Goal: Browse casually: Explore the website without a specific task or goal

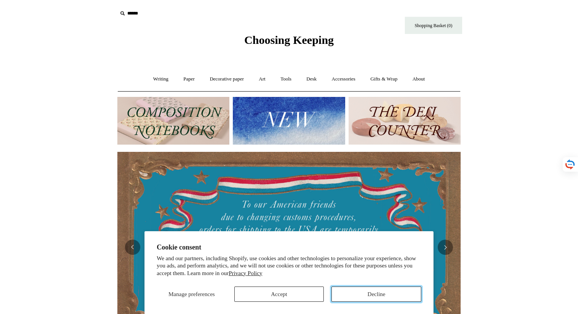
click at [362, 292] on button "Decline" at bounding box center [376, 294] width 90 height 15
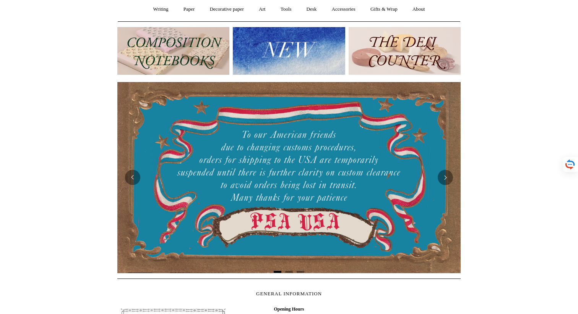
scroll to position [80, 0]
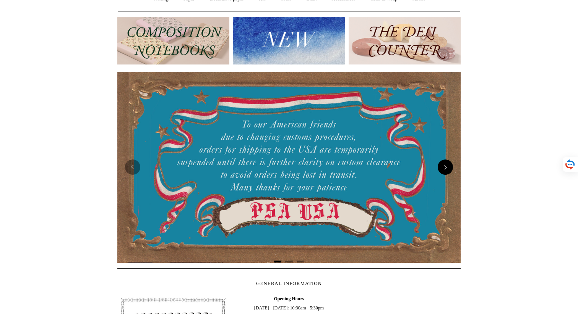
click at [451, 169] on button "Next" at bounding box center [445, 167] width 15 height 15
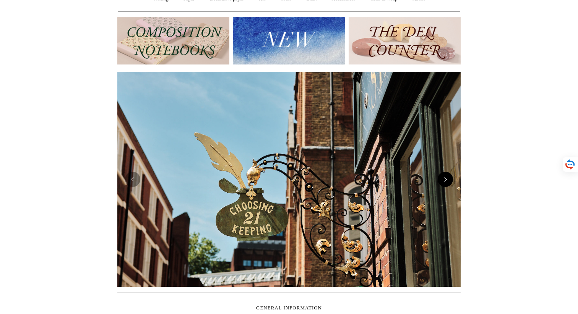
click at [445, 186] on button "Next" at bounding box center [445, 179] width 15 height 15
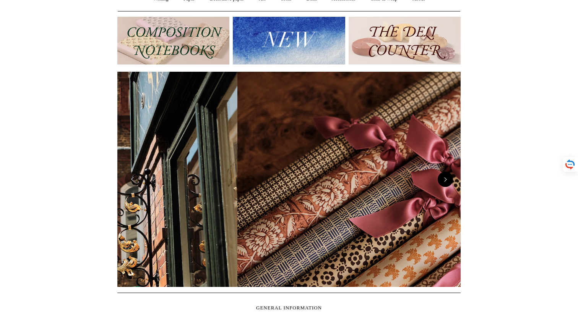
scroll to position [0, 686]
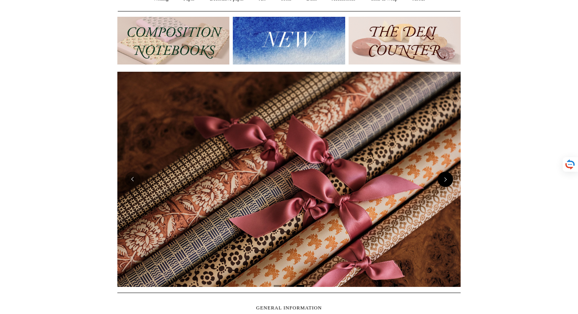
click at [445, 186] on button "Next" at bounding box center [445, 179] width 15 height 15
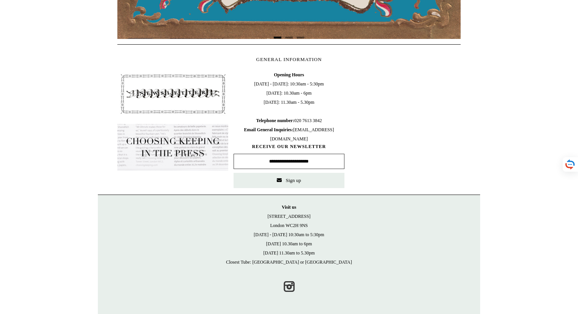
scroll to position [0, 0]
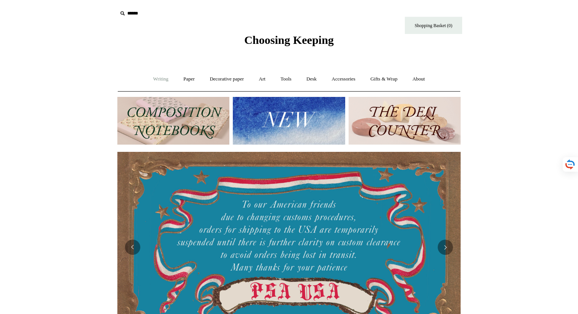
click at [159, 80] on link "Writing +" at bounding box center [160, 79] width 29 height 20
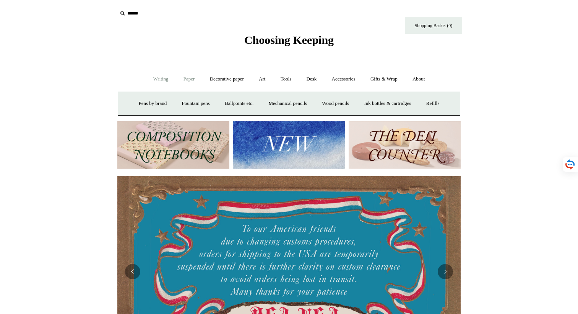
click at [180, 80] on link "Paper +" at bounding box center [189, 79] width 25 height 20
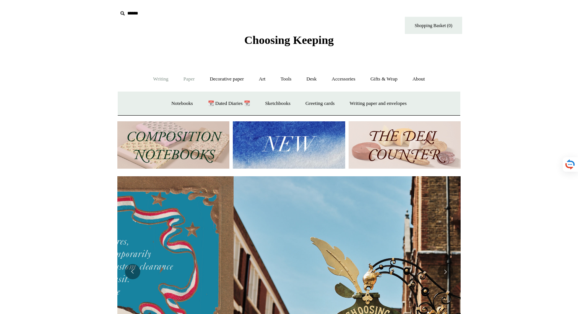
scroll to position [0, 343]
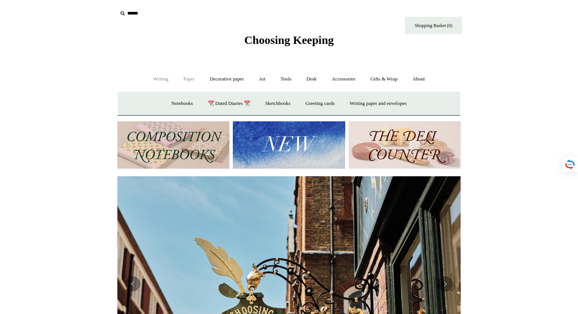
click at [155, 78] on link "Writing +" at bounding box center [160, 79] width 29 height 20
click at [183, 101] on link "Fountain pens +" at bounding box center [196, 104] width 42 height 20
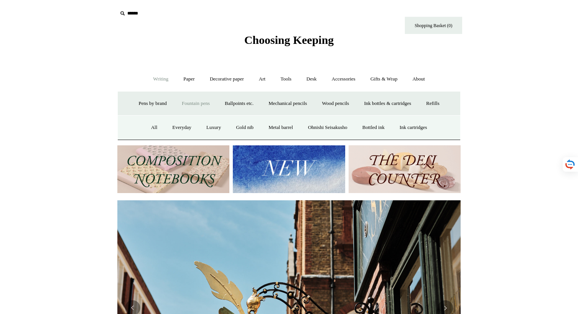
click at [284, 194] on div at bounding box center [288, 169] width 115 height 51
click at [286, 176] on img at bounding box center [289, 170] width 112 height 48
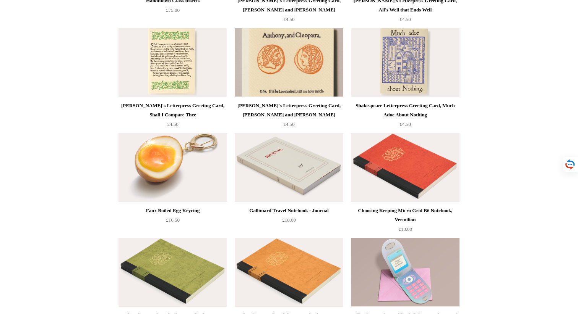
scroll to position [1541, 0]
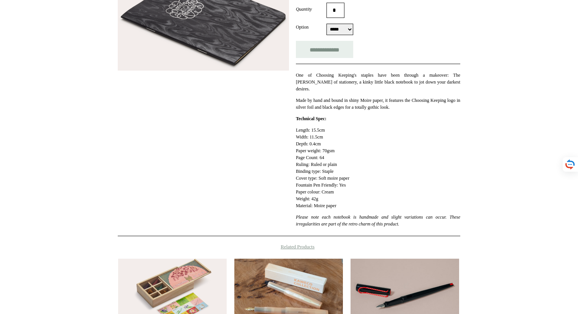
scroll to position [149, 0]
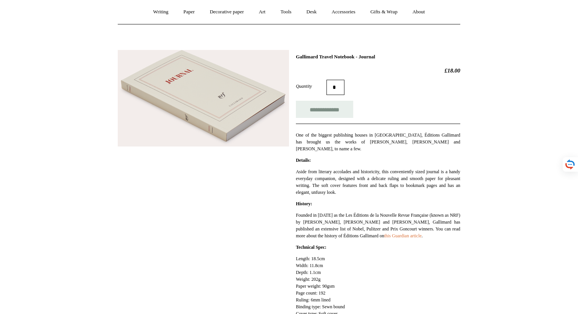
scroll to position [74, 0]
